Goal: Information Seeking & Learning: Learn about a topic

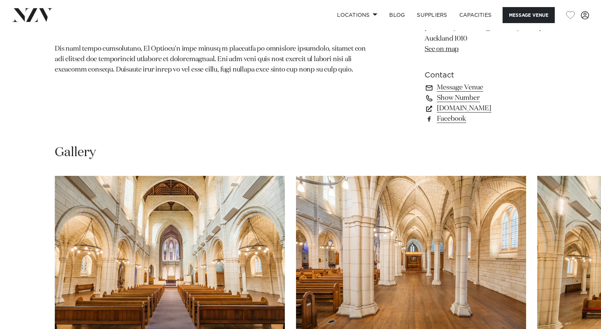
scroll to position [565, 0]
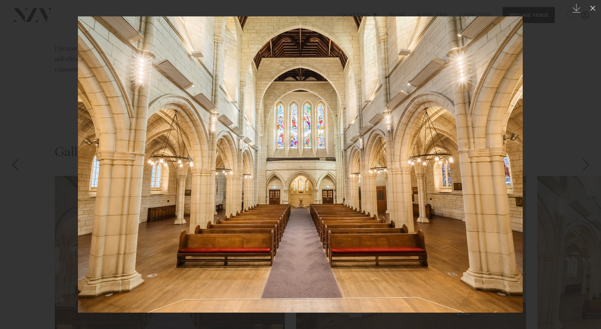
click at [587, 169] on div "Next slide" at bounding box center [586, 165] width 10 height 14
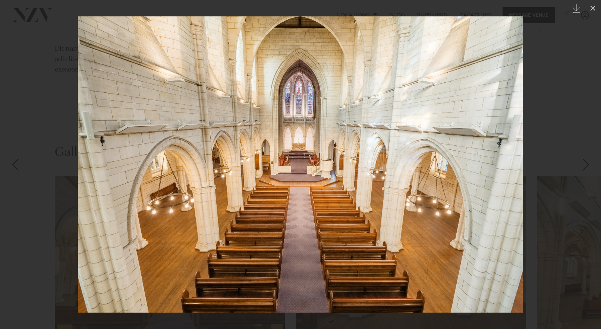
click at [588, 168] on div "Next slide" at bounding box center [586, 165] width 10 height 14
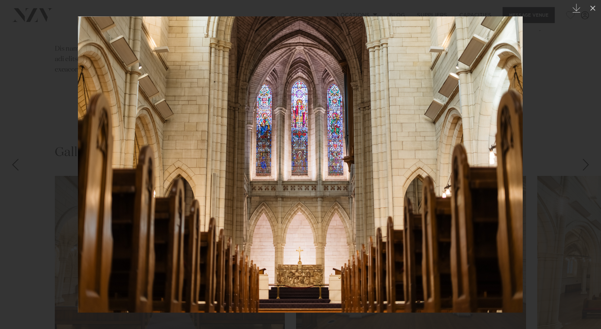
click at [588, 168] on div "Next slide" at bounding box center [586, 165] width 10 height 14
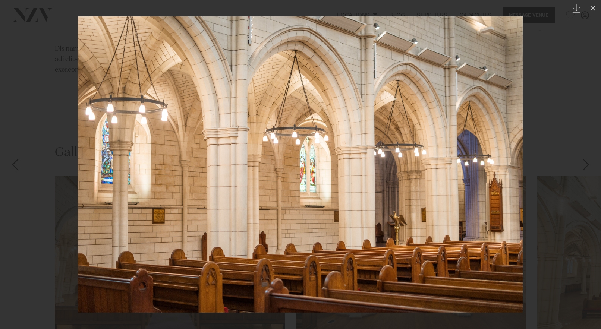
click at [588, 168] on div "Next slide" at bounding box center [586, 165] width 10 height 14
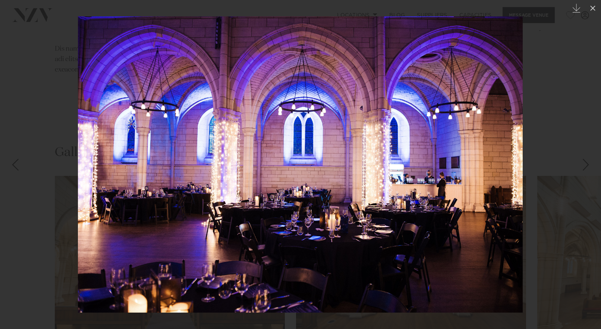
click at [588, 168] on div "Next slide" at bounding box center [586, 165] width 10 height 14
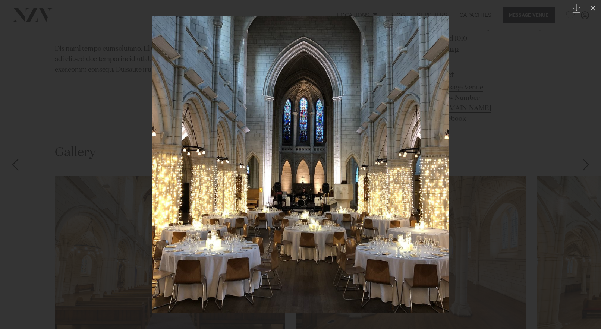
click at [588, 168] on div "Next slide" at bounding box center [586, 165] width 10 height 14
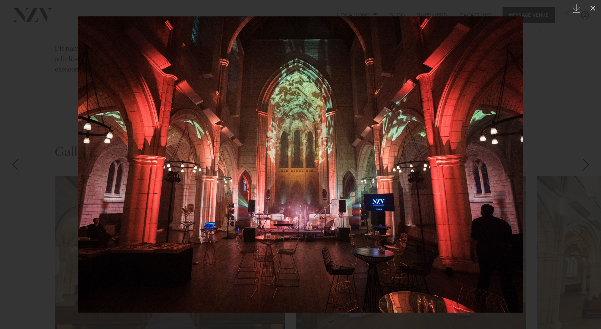
click at [588, 168] on div "Next slide" at bounding box center [586, 165] width 10 height 14
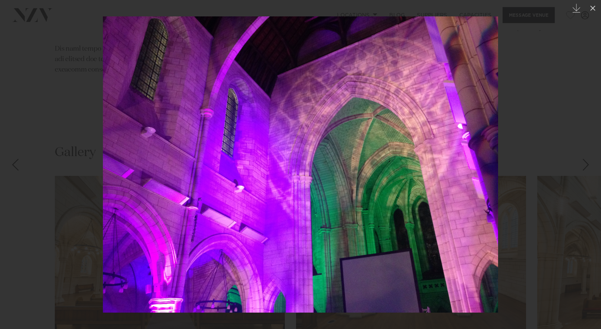
click at [588, 168] on div "Next slide" at bounding box center [586, 165] width 10 height 14
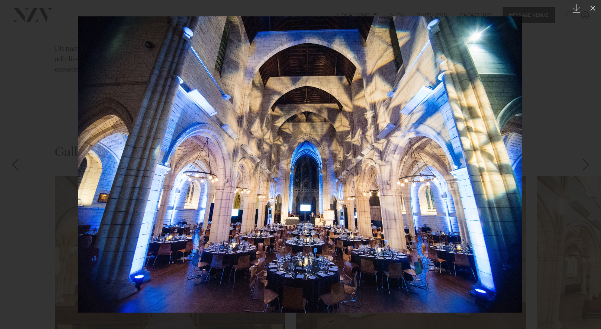
click at [588, 168] on div "Next slide" at bounding box center [586, 165] width 10 height 14
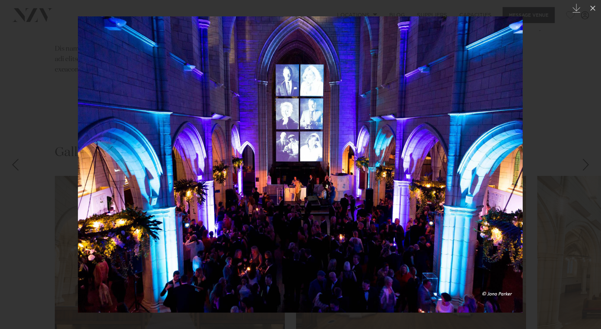
click at [588, 168] on div "Next slide" at bounding box center [586, 165] width 10 height 14
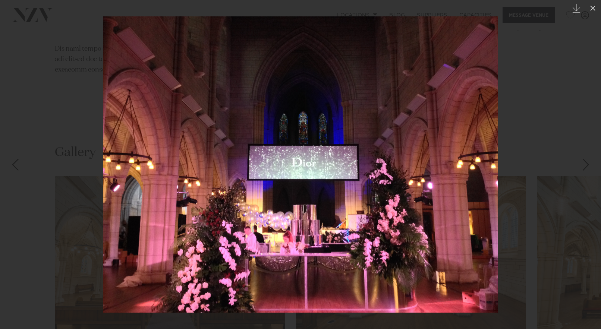
click at [588, 168] on div "Next slide" at bounding box center [586, 165] width 10 height 14
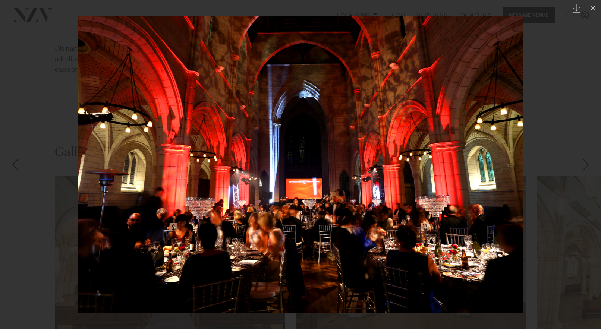
click at [588, 168] on div "Next slide" at bounding box center [586, 165] width 10 height 14
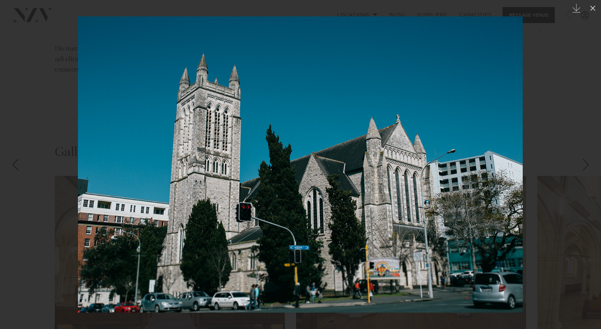
click at [588, 168] on div "Next slide" at bounding box center [586, 165] width 10 height 14
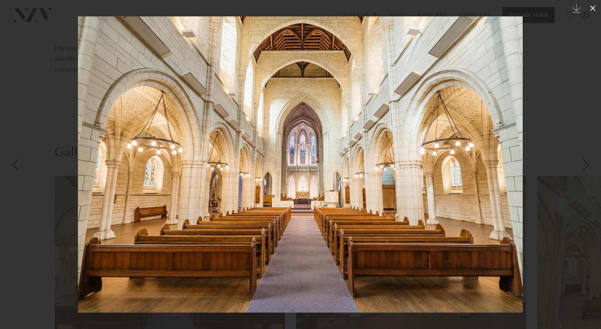
click at [591, 6] on icon at bounding box center [592, 8] width 9 height 9
